Goal: Information Seeking & Learning: Understand process/instructions

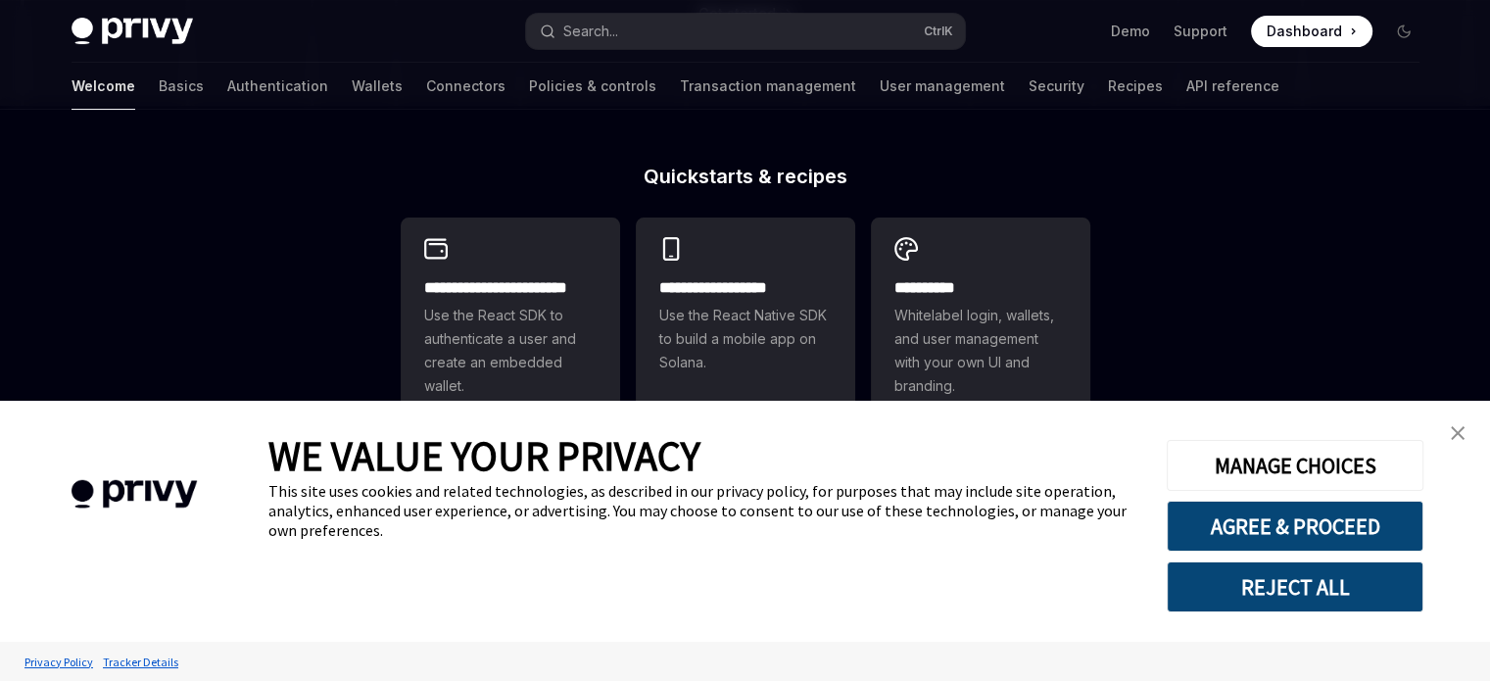
scroll to position [490, 0]
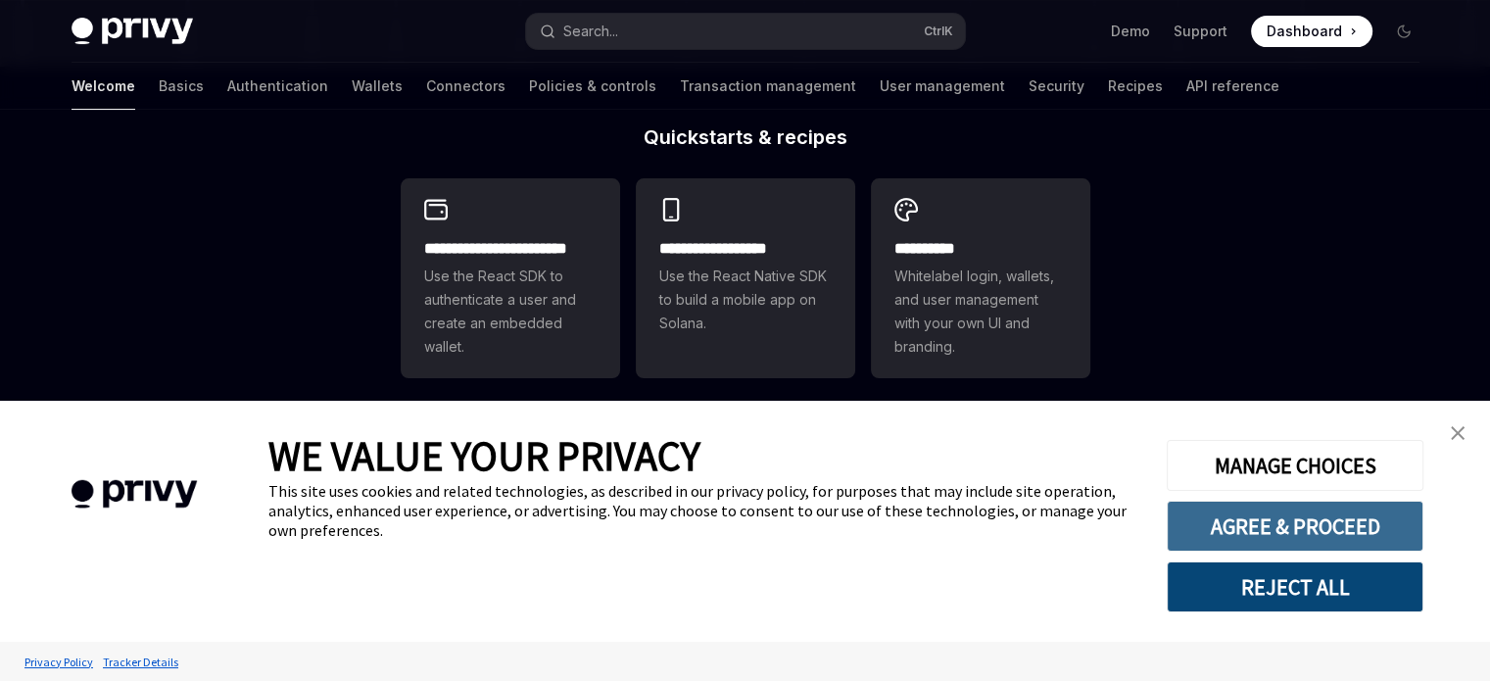
click at [1261, 526] on button "AGREE & PROCEED" at bounding box center [1295, 526] width 257 height 51
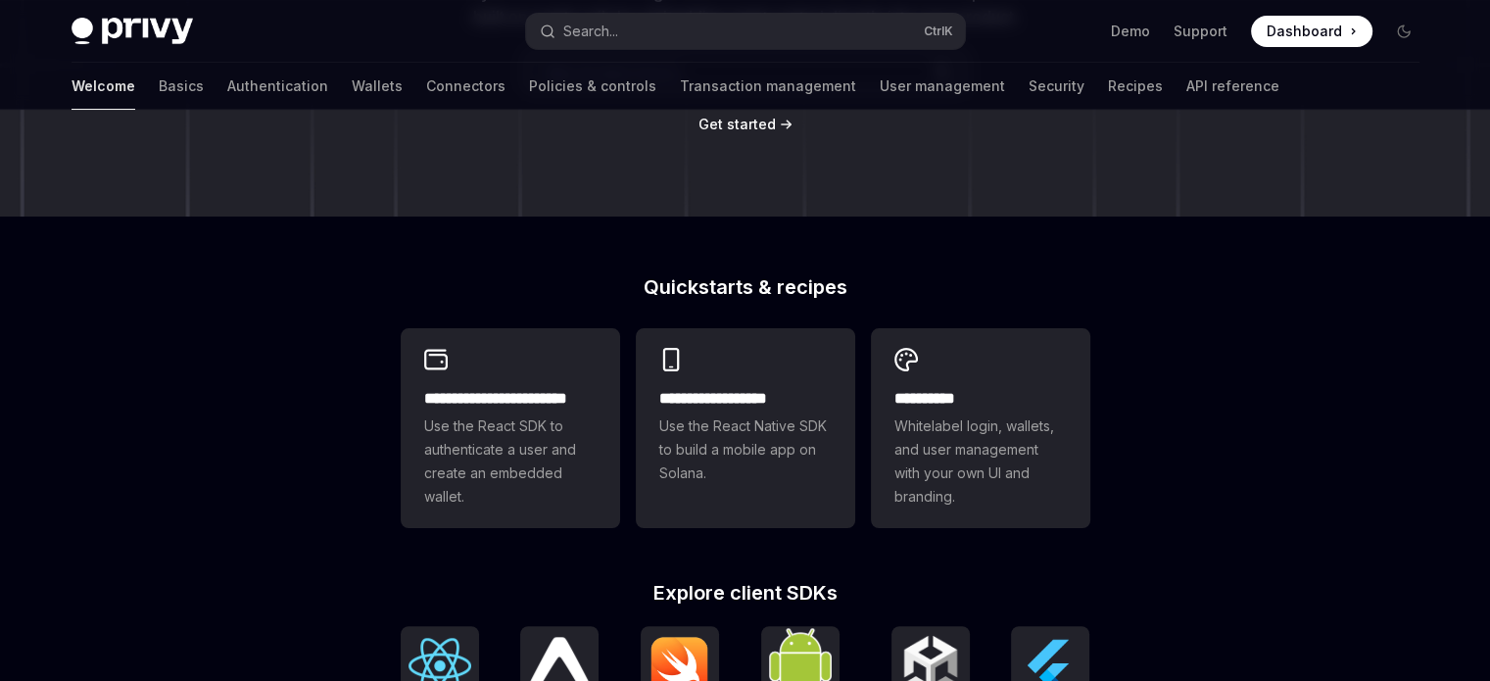
scroll to position [583, 0]
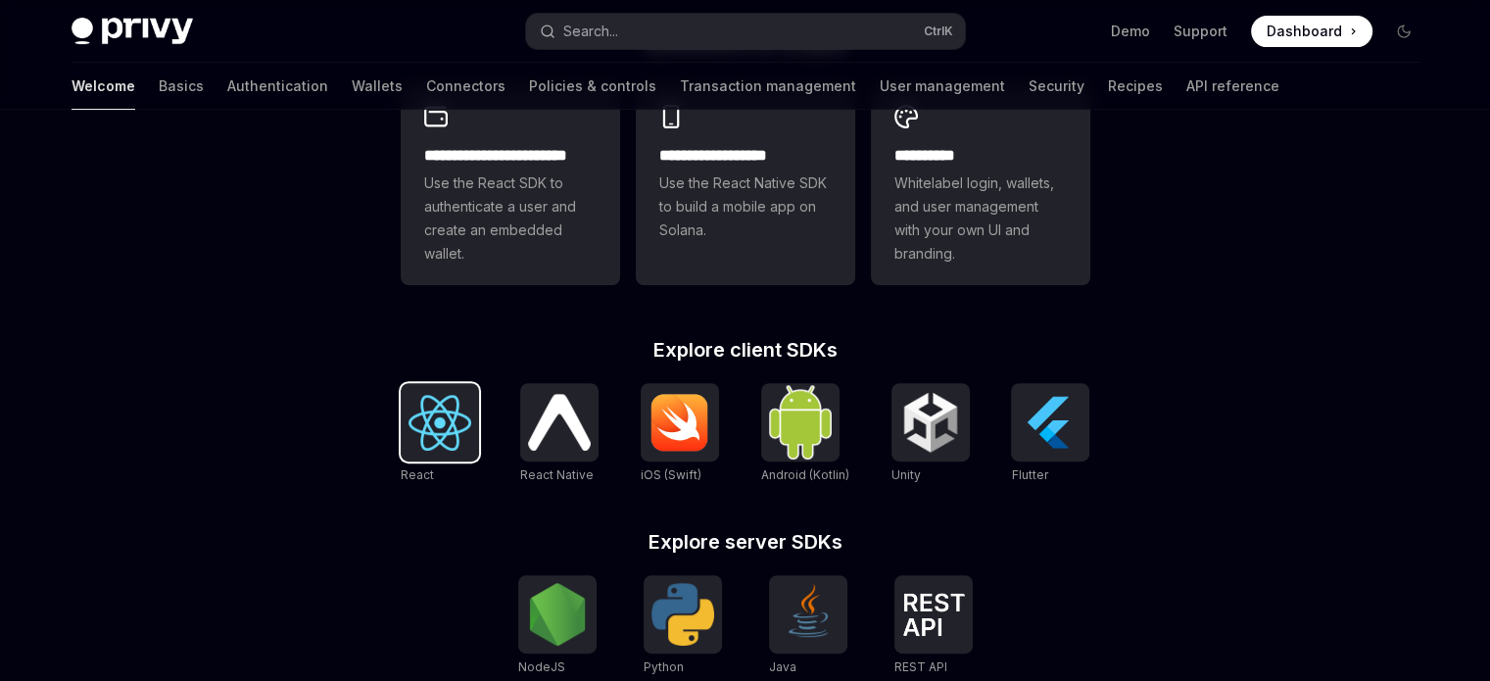
click at [452, 453] on div at bounding box center [440, 422] width 78 height 78
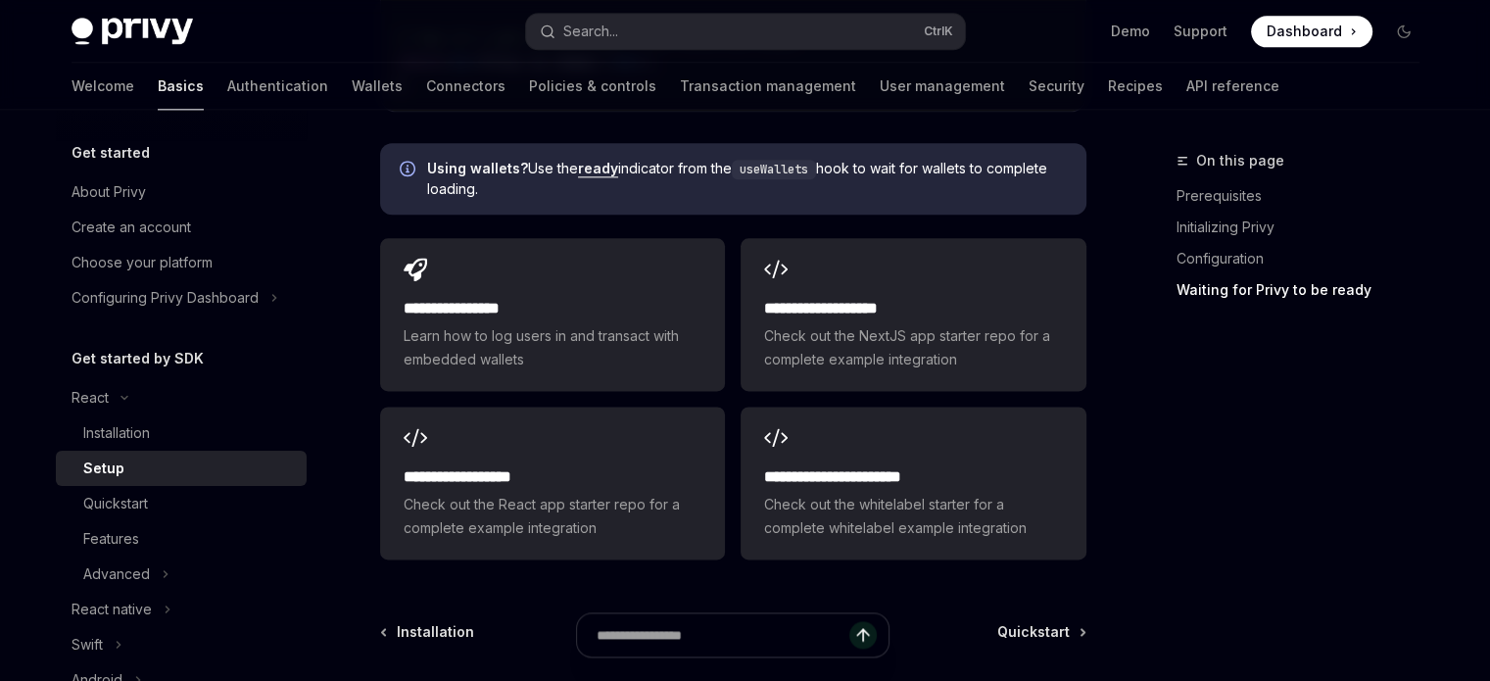
scroll to position [2548, 0]
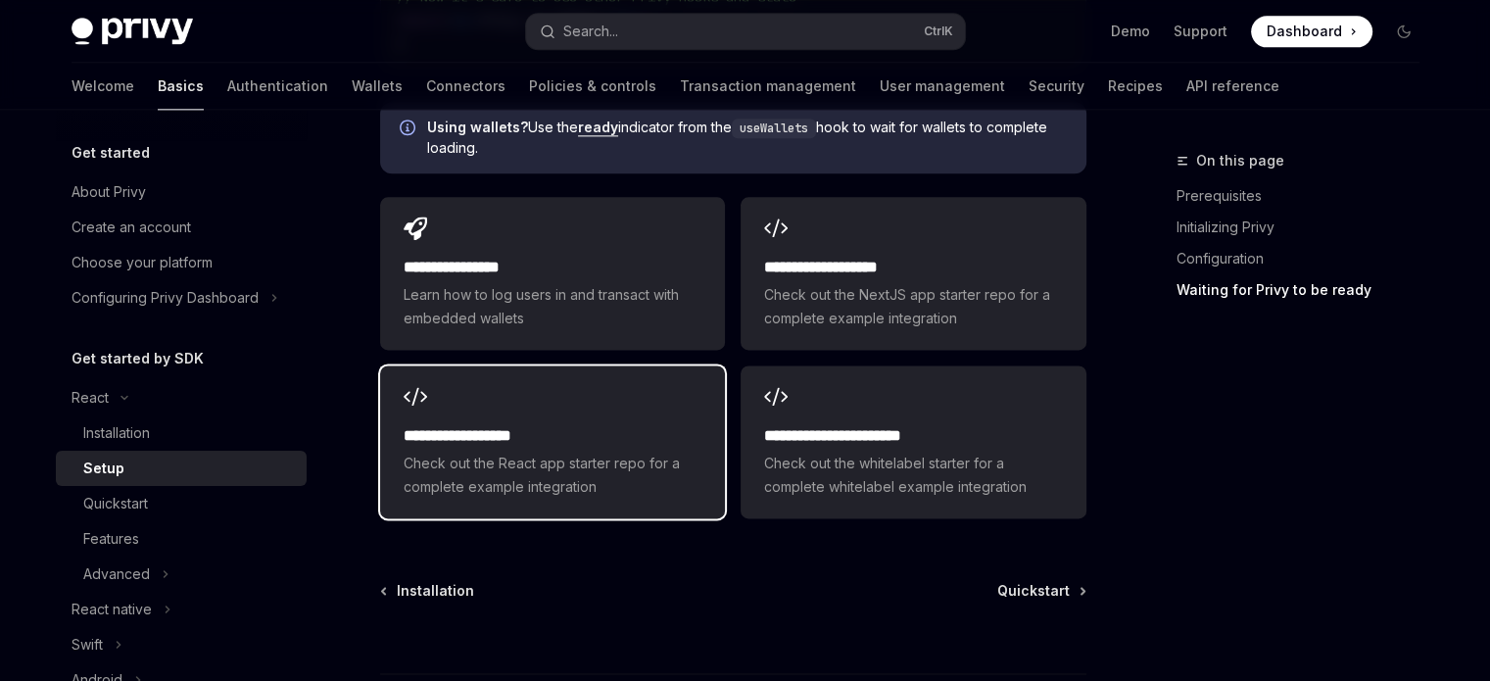
click at [661, 401] on div "**********" at bounding box center [552, 441] width 345 height 153
